Goal: Information Seeking & Learning: Stay updated

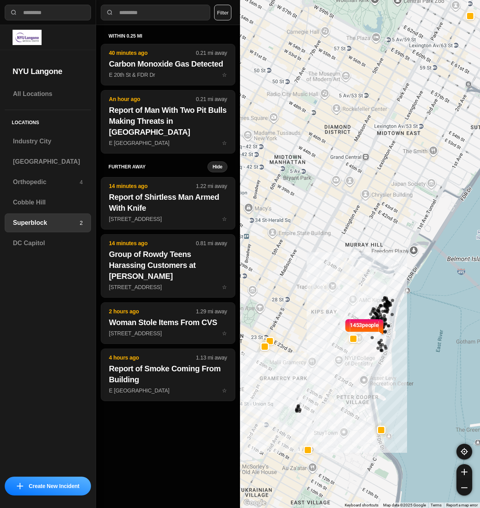
click at [222, 10] on button "Filter" at bounding box center [222, 13] width 17 height 16
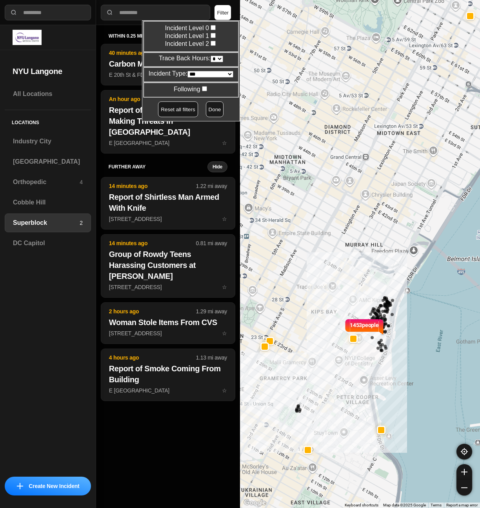
click at [215, 58] on select "* * * * **" at bounding box center [216, 59] width 13 height 7
select select "*"
click at [210, 56] on select "* * * * **" at bounding box center [216, 59] width 13 height 7
click at [209, 109] on button "Done" at bounding box center [215, 110] width 18 height 16
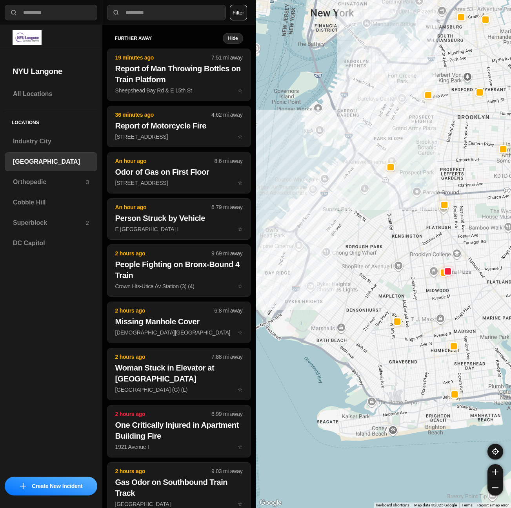
select select "*"
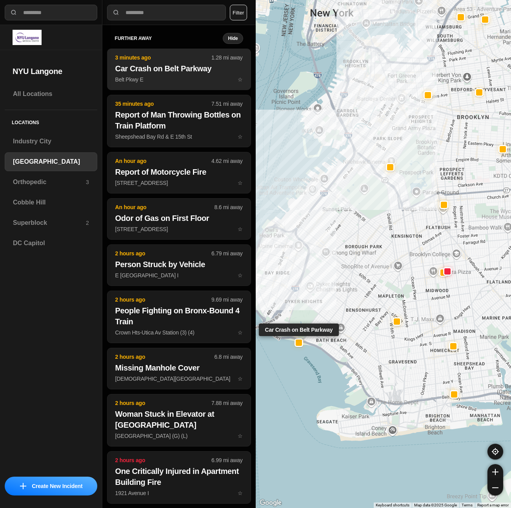
click at [152, 71] on h2 "Car Crash on Belt Parkway" at bounding box center [178, 68] width 127 height 11
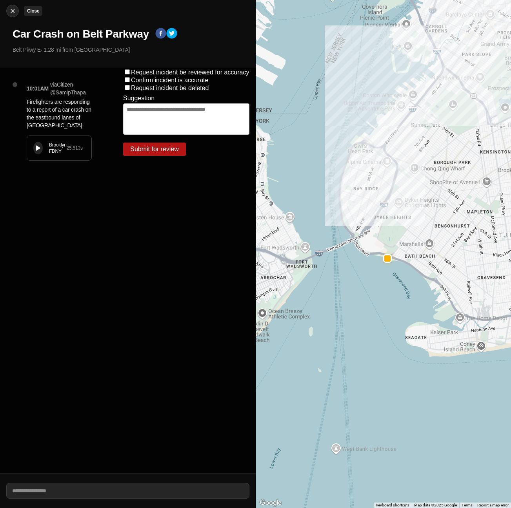
click at [13, 10] on img at bounding box center [13, 11] width 8 height 8
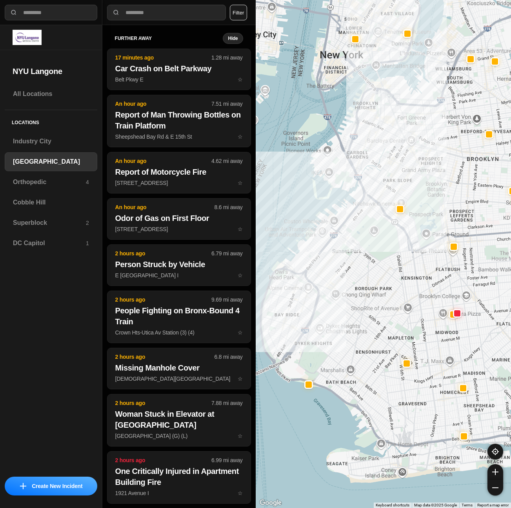
drag, startPoint x: 301, startPoint y: 290, endPoint x: 334, endPoint y: 299, distance: 34.0
click at [334, 299] on div at bounding box center [384, 254] width 256 height 508
click at [239, 13] on button "Filter" at bounding box center [238, 13] width 17 height 16
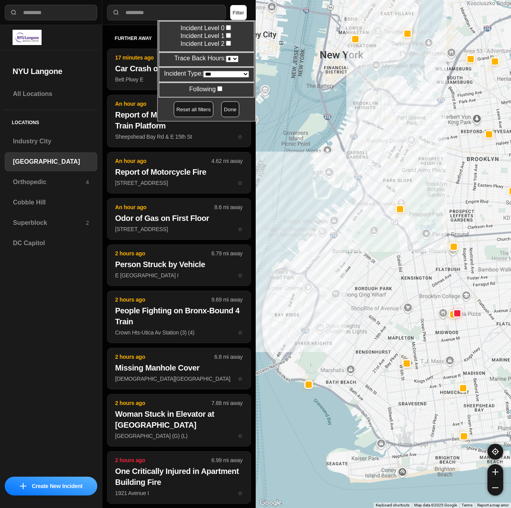
click at [230, 58] on select "* * * * **" at bounding box center [232, 59] width 13 height 7
select select "*"
click at [226, 56] on select "* * * * **" at bounding box center [232, 59] width 13 height 7
click at [227, 108] on button "Done" at bounding box center [230, 110] width 18 height 16
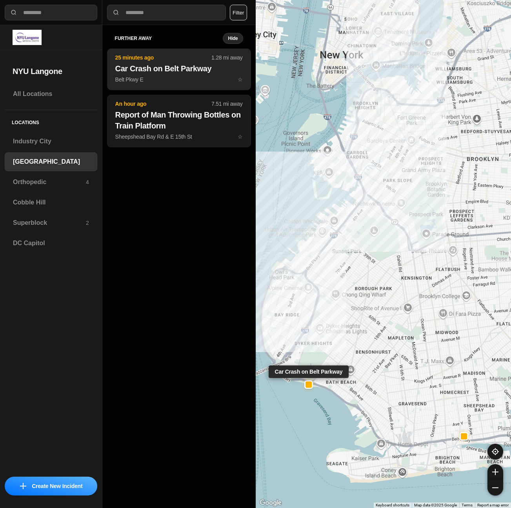
click at [163, 83] on p "Belt Pkwy E ☆" at bounding box center [178, 80] width 127 height 8
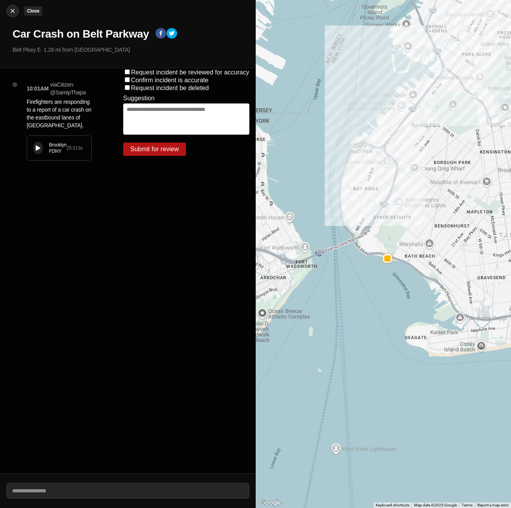
click at [13, 11] on img at bounding box center [13, 11] width 8 height 8
select select "*"
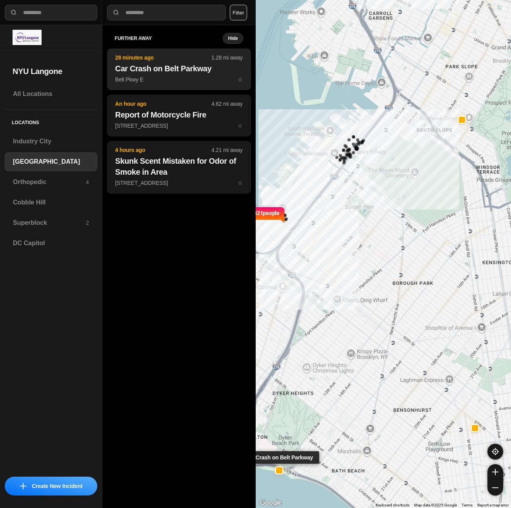
click at [187, 73] on h2 "Car Crash on Belt Parkway" at bounding box center [178, 68] width 127 height 11
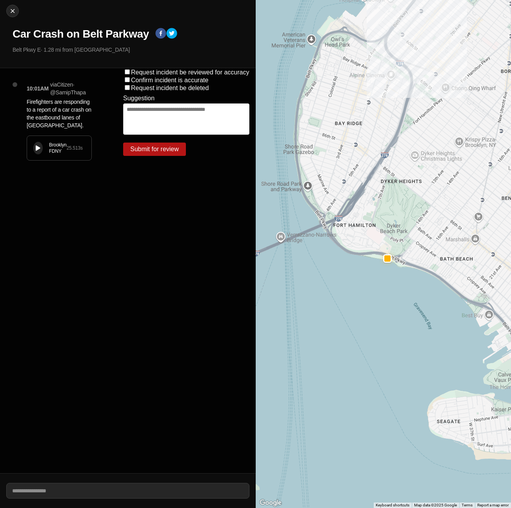
click at [47, 150] on div "Brooklyn FDNY 25.513 s" at bounding box center [59, 148] width 64 height 24
click at [15, 9] on img at bounding box center [13, 11] width 8 height 8
select select "*"
